Goal: Find specific page/section: Find specific page/section

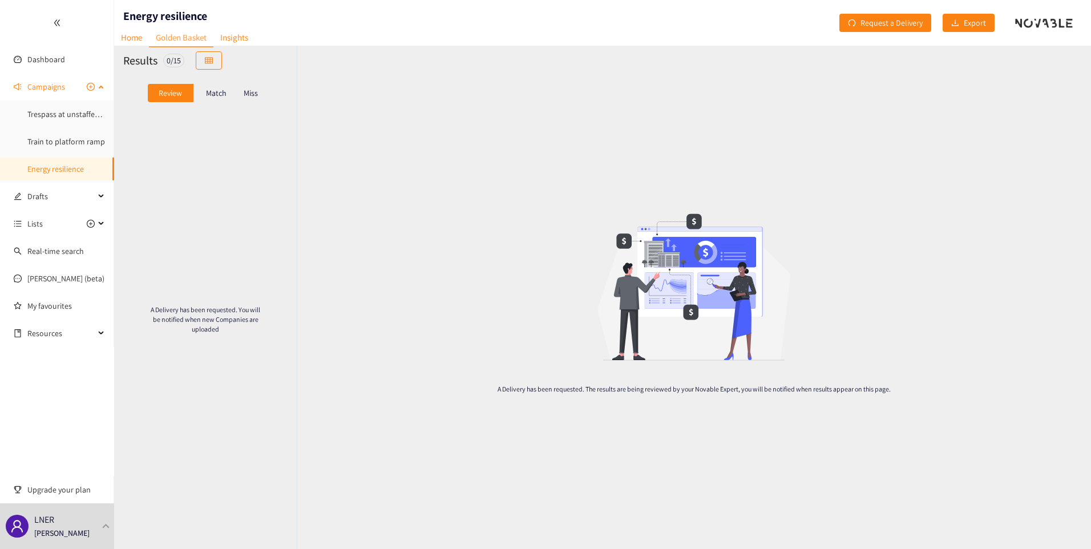
click at [47, 91] on span "Campaigns" at bounding box center [46, 86] width 38 height 23
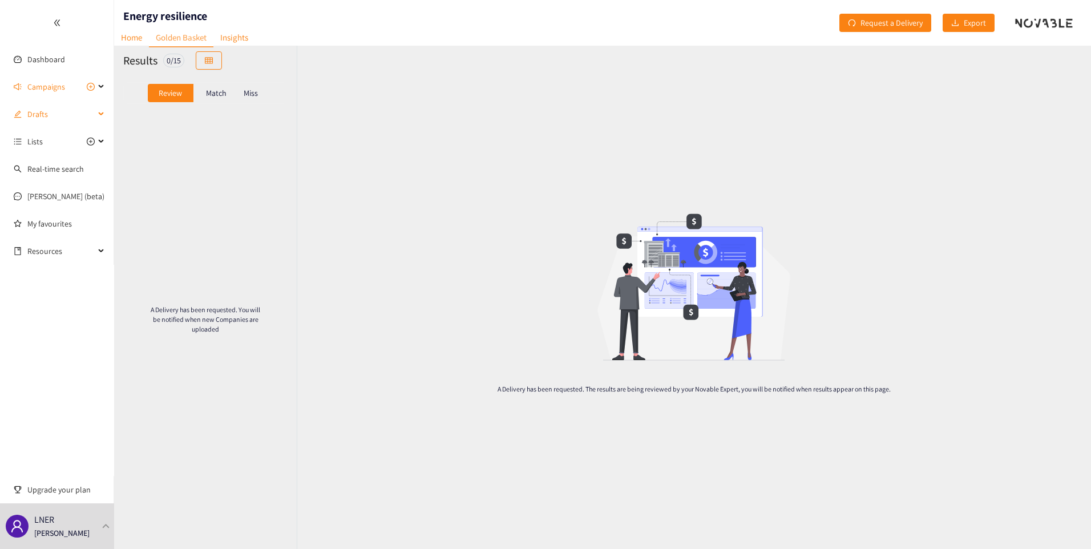
click at [44, 110] on span "Drafts" at bounding box center [60, 114] width 67 height 23
click at [42, 114] on span "Drafts" at bounding box center [60, 114] width 67 height 23
click at [51, 145] on span "Lists" at bounding box center [60, 141] width 67 height 23
click at [41, 168] on link "Wearables" at bounding box center [44, 169] width 35 height 10
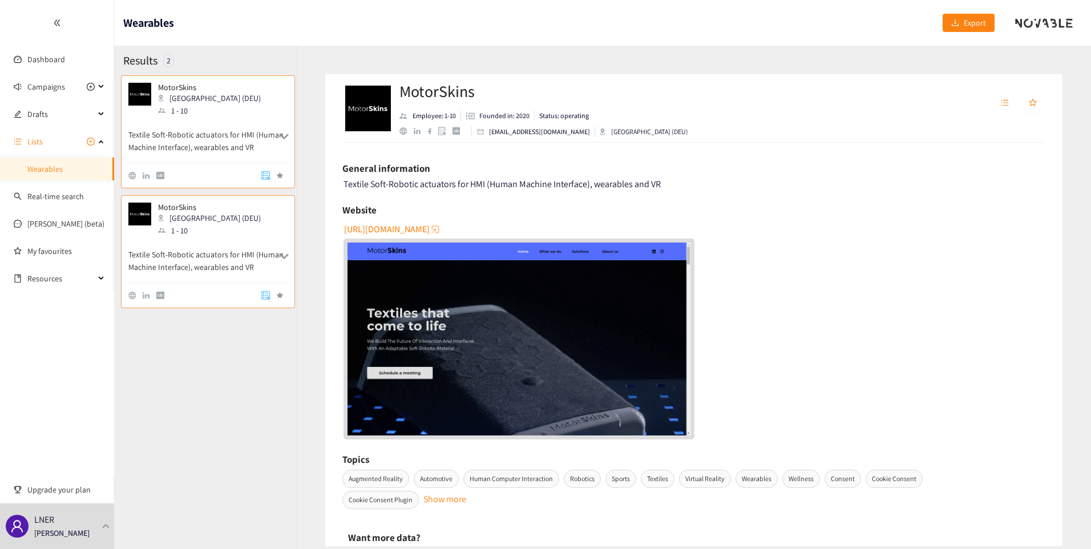
click at [212, 137] on p "Textile Soft-Robotic actuators for HMI (Human Machine Interface), wearables and…" at bounding box center [207, 135] width 159 height 37
click at [207, 226] on div "1 - 10" at bounding box center [213, 230] width 110 height 13
drag, startPoint x: 270, startPoint y: 215, endPoint x: 247, endPoint y: 217, distance: 23.5
click at [247, 217] on div "MotorSkins Berlin (DEU) 1 - 10" at bounding box center [207, 220] width 159 height 34
click at [1003, 99] on icon "unordered-list" at bounding box center [1005, 103] width 8 height 8
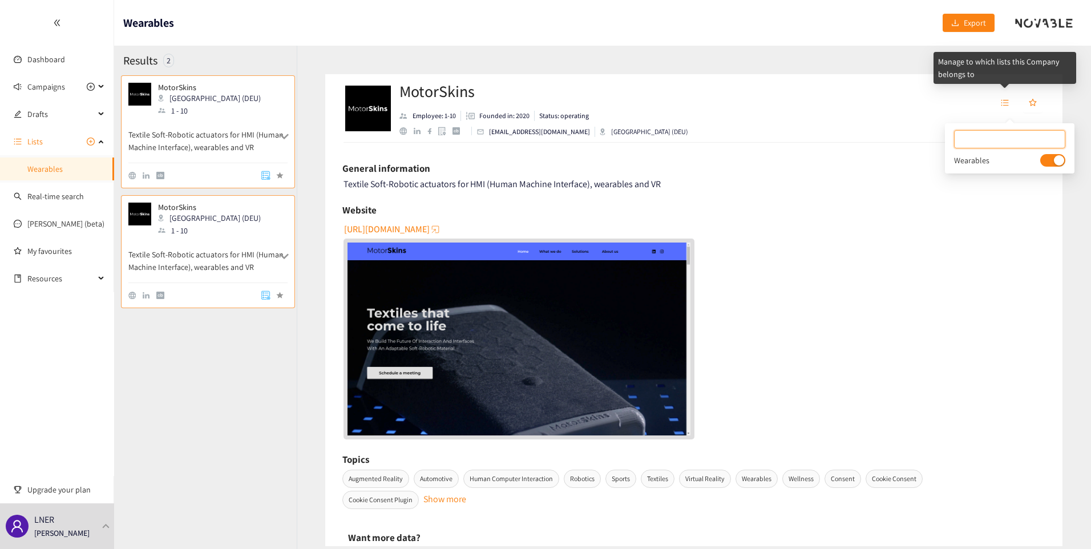
click at [876, 117] on div at bounding box center [904, 108] width 281 height 34
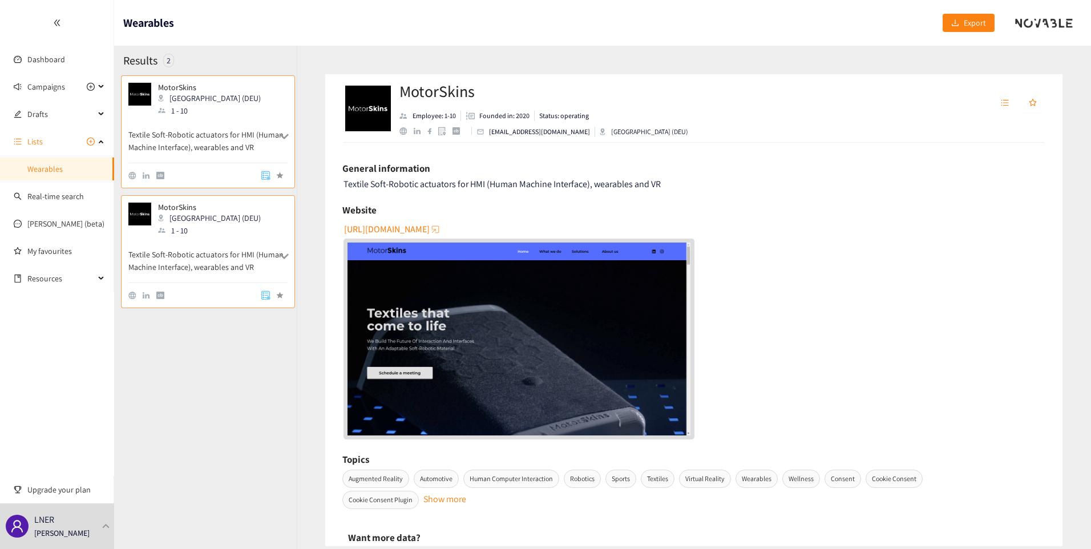
click at [175, 140] on p "Textile Soft-Robotic actuators for HMI (Human Machine Interface), wearables and…" at bounding box center [207, 135] width 159 height 37
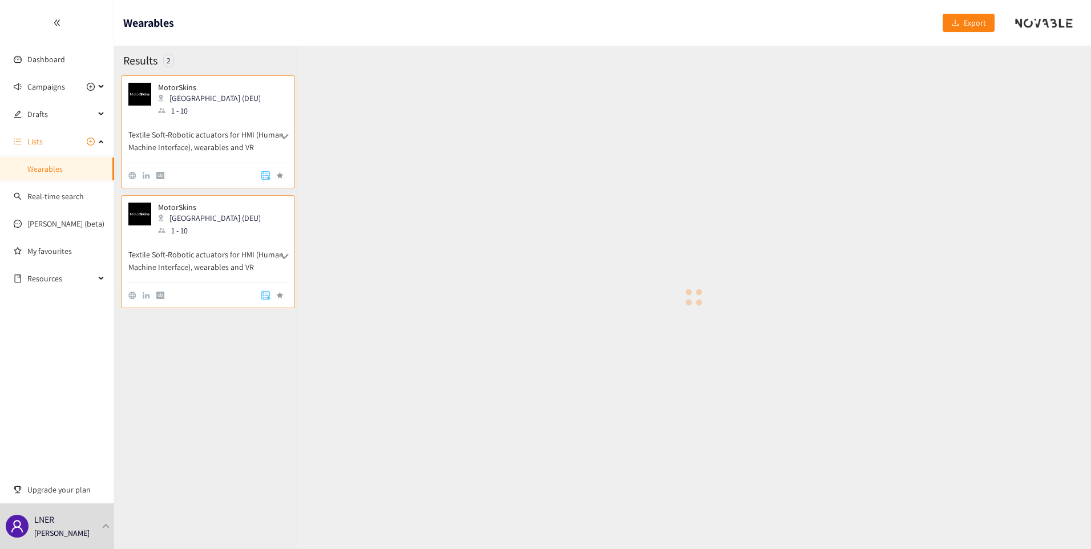
click at [191, 220] on div "[GEOGRAPHIC_DATA] (DEU)" at bounding box center [213, 218] width 110 height 13
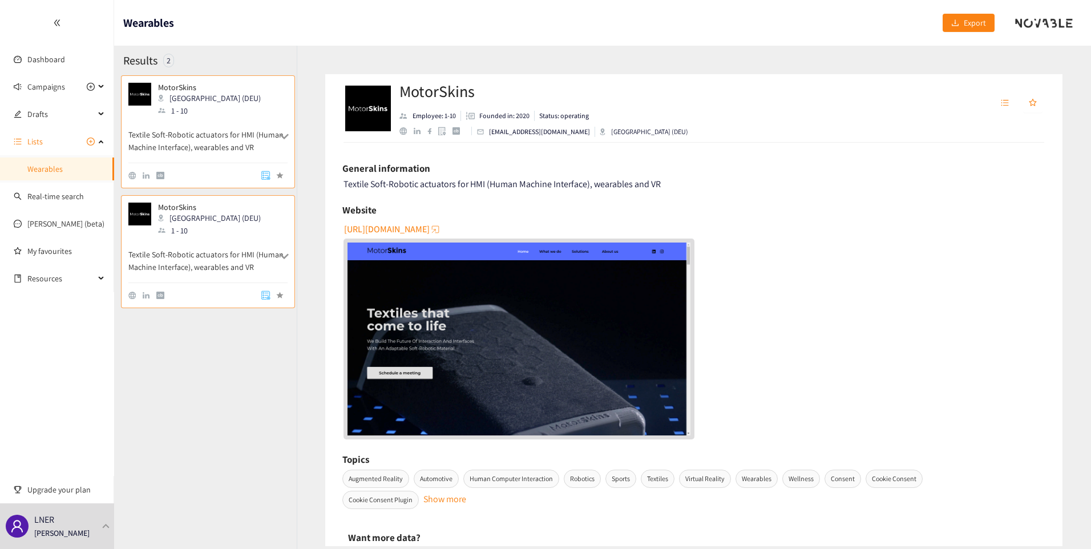
click at [280, 254] on button at bounding box center [284, 256] width 10 height 7
drag, startPoint x: 256, startPoint y: 244, endPoint x: 235, endPoint y: 252, distance: 22.6
click at [235, 252] on p "Textile Soft-Robotic actuators for HMI (Human Machine Interface), wearables and…" at bounding box center [207, 255] width 159 height 37
click at [262, 294] on div at bounding box center [266, 295] width 10 height 10
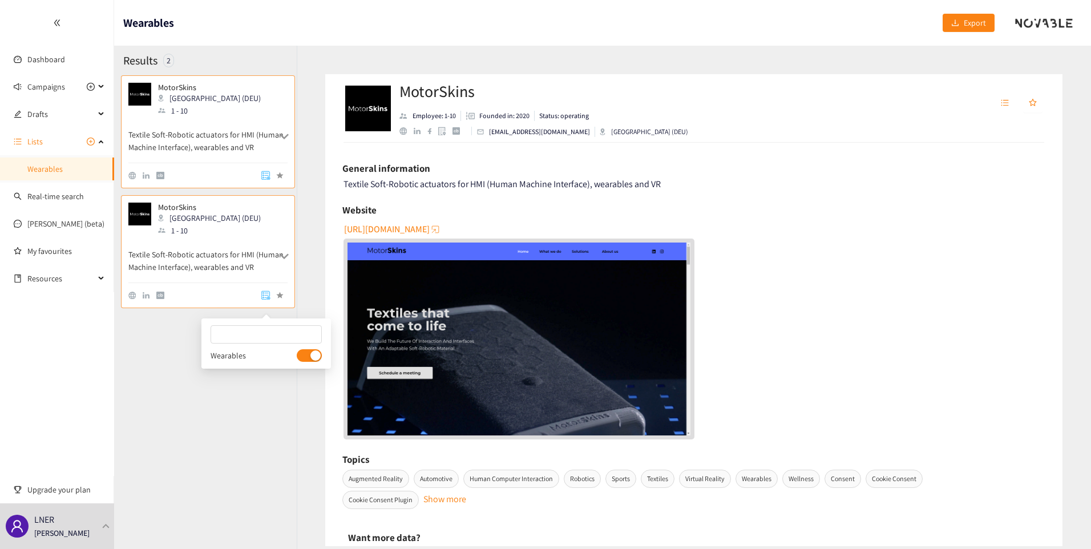
click at [262, 294] on div at bounding box center [266, 295] width 10 height 10
click at [75, 193] on link "Real-time search" at bounding box center [55, 196] width 56 height 10
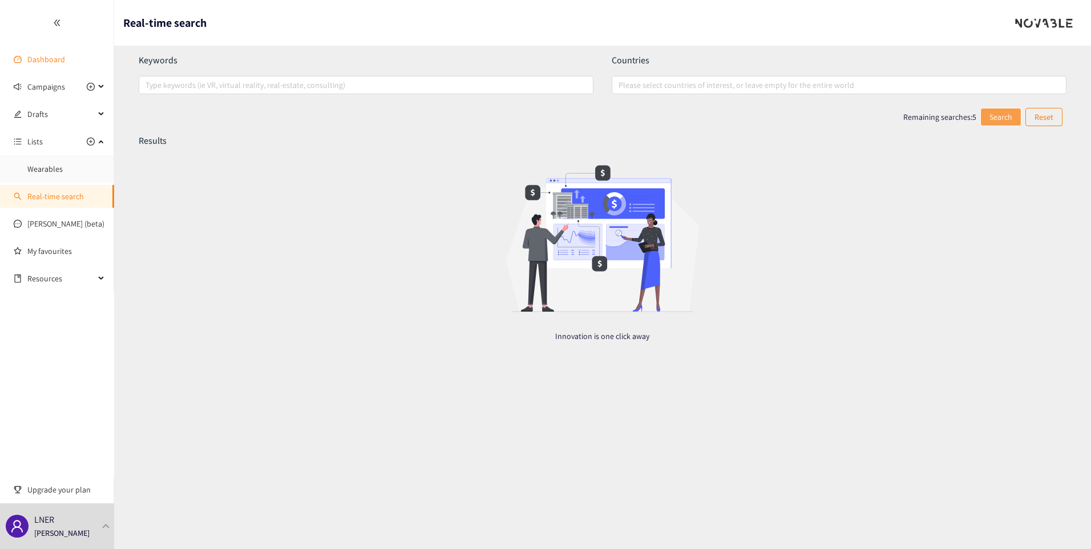
click at [51, 63] on link "Dashboard" at bounding box center [46, 59] width 38 height 10
